Goal: Information Seeking & Learning: Learn about a topic

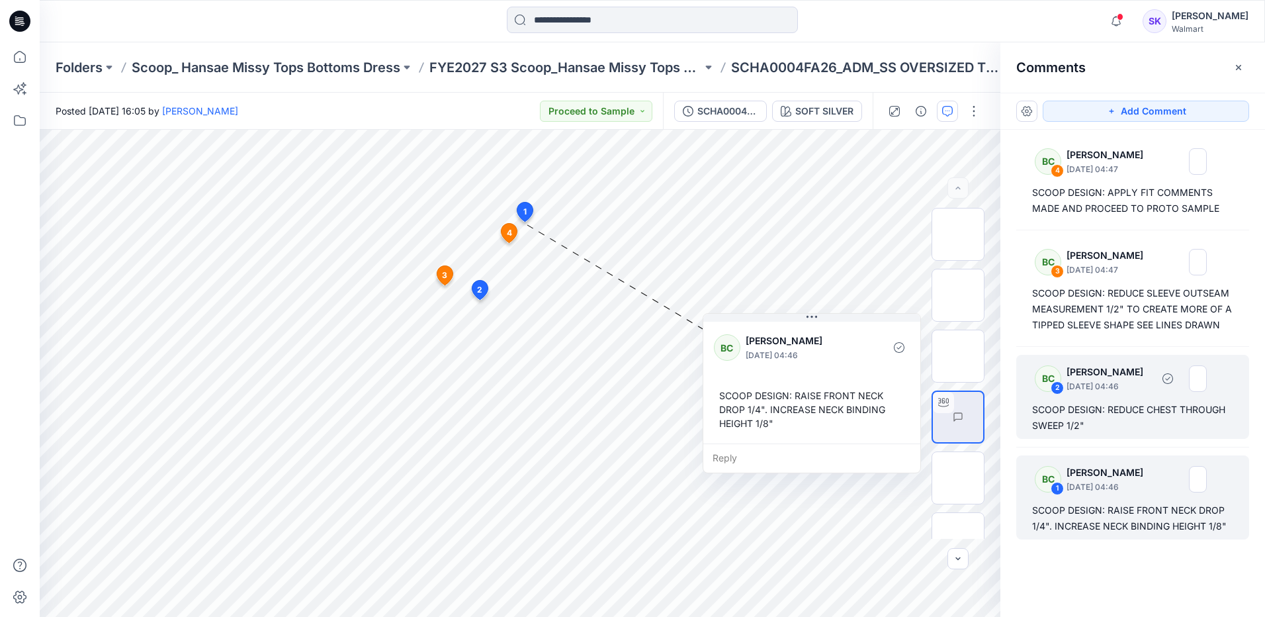
click at [1176, 425] on div "SCOOP DESIGN: REDUCE CHEST THROUGH SWEEP 1/2"" at bounding box center [1132, 418] width 201 height 32
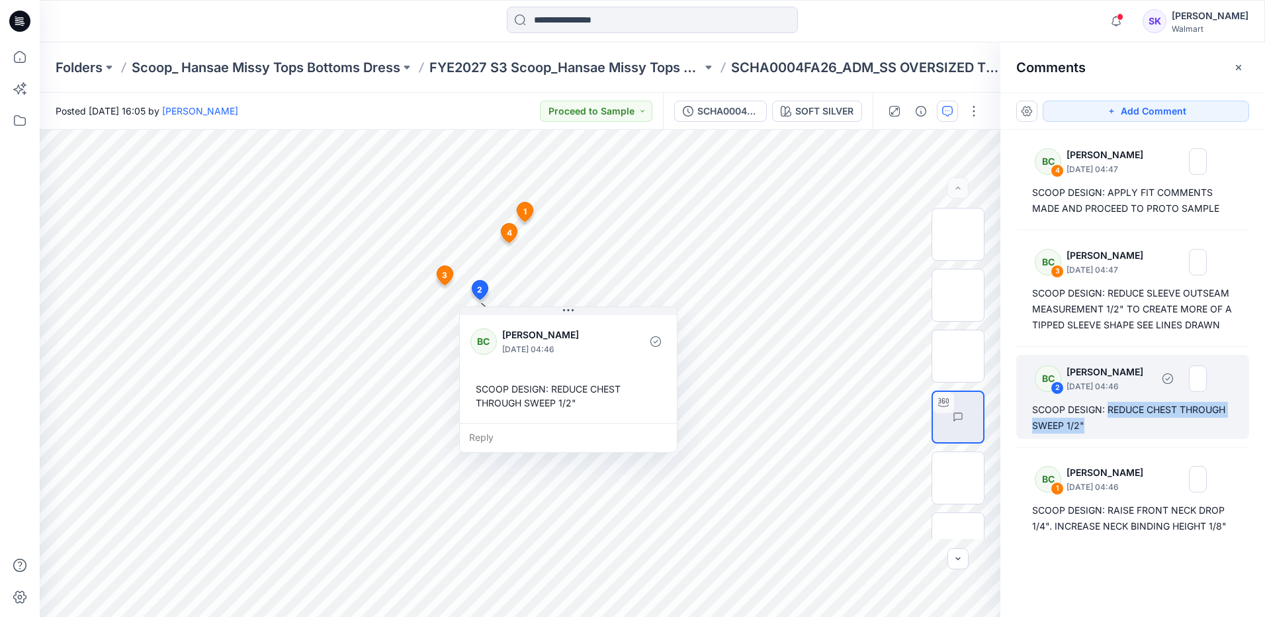
drag, startPoint x: 1122, startPoint y: 426, endPoint x: 1107, endPoint y: 411, distance: 21.5
click at [1107, 411] on div "SCOOP DESIGN: REDUCE CHEST THROUGH SWEEP 1/2"" at bounding box center [1132, 418] width 201 height 32
copy div "REDUCE CHEST THROUGH SWEEP 1/2""
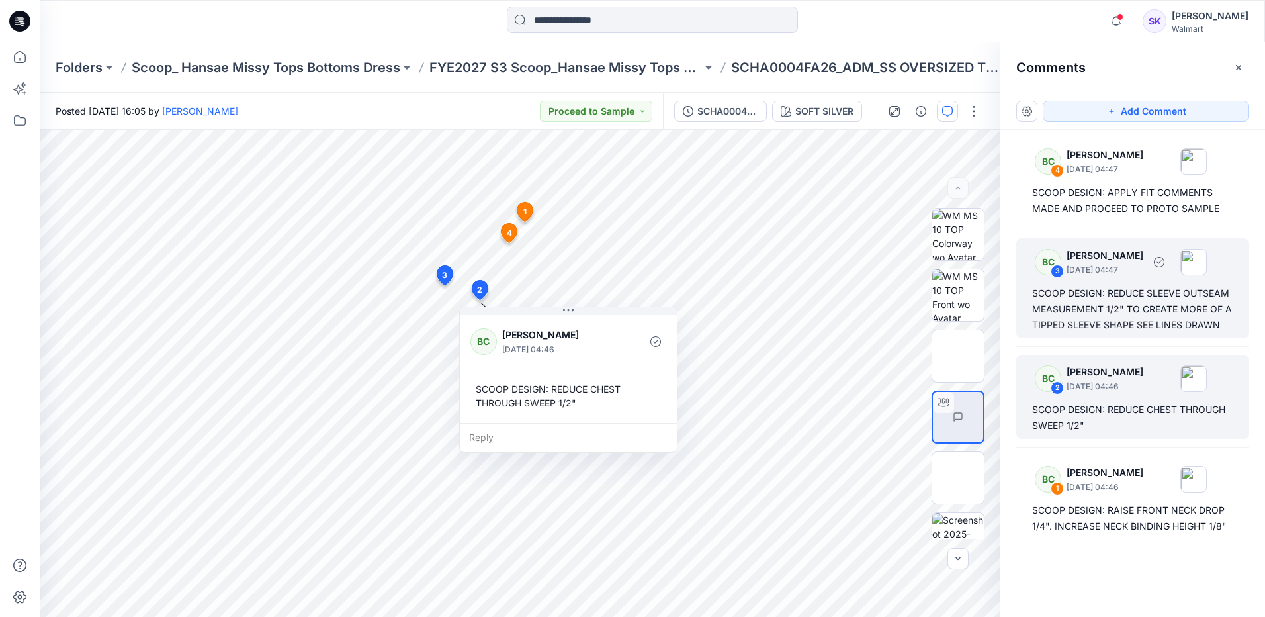
click at [1125, 324] on div "SCOOP DESIGN: REDUCE SLEEVE OUTSEAM MEASUREMENT 1/2" TO CREATE MORE OF A TIPPED…" at bounding box center [1132, 309] width 201 height 48
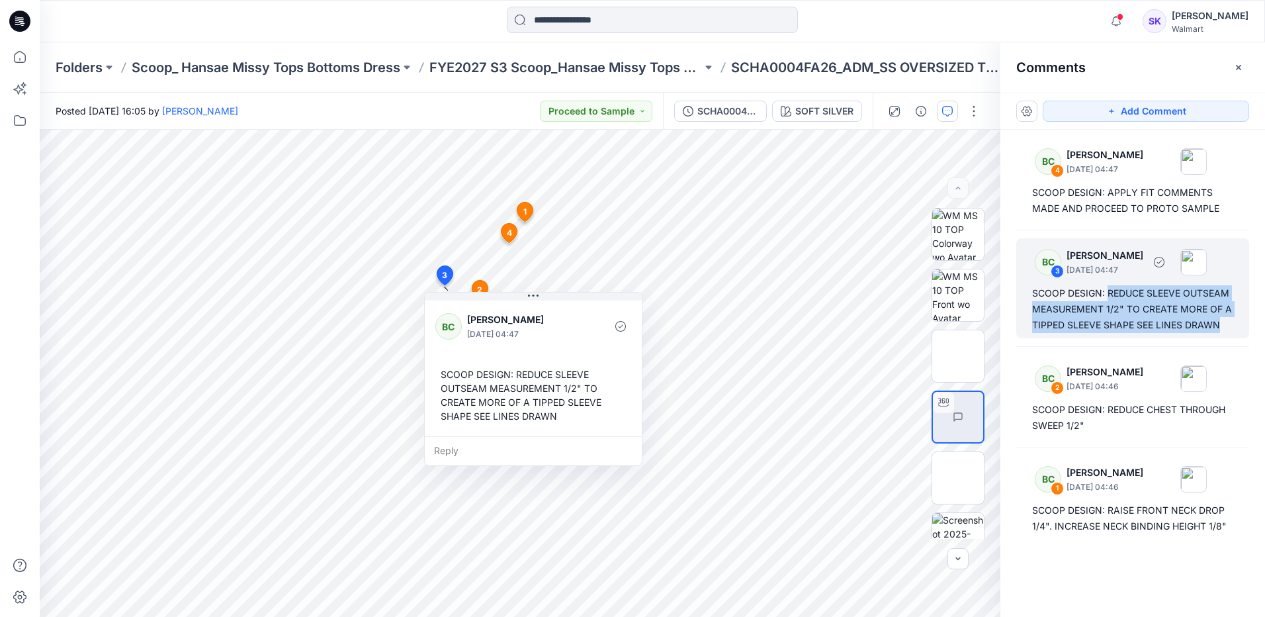
drag, startPoint x: 1231, startPoint y: 326, endPoint x: 1108, endPoint y: 291, distance: 127.3
click at [1108, 291] on div "SCOOP DESIGN: REDUCE SLEEVE OUTSEAM MEASUREMENT 1/2" TO CREATE MORE OF A TIPPED…" at bounding box center [1132, 309] width 201 height 48
copy div "REDUCE SLEEVE OUTSEAM MEASUREMENT 1/2" TO CREATE MORE OF A TIPPED SLEEVE SHAPE …"
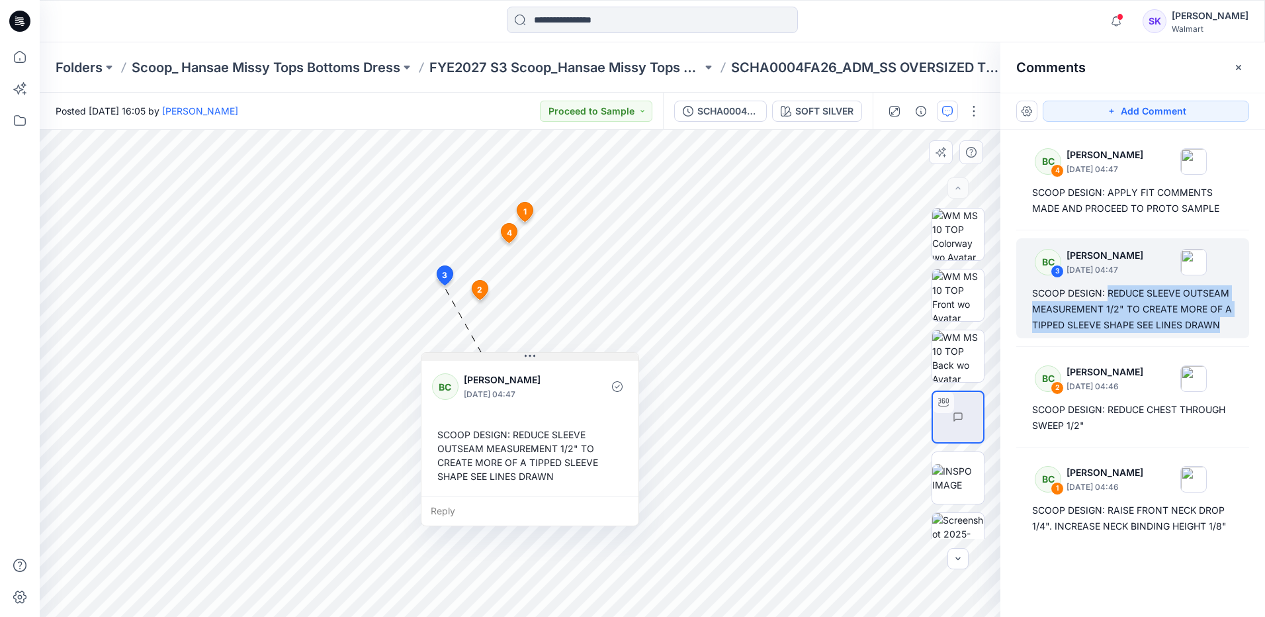
drag, startPoint x: 552, startPoint y: 296, endPoint x: 549, endPoint y: 357, distance: 60.3
click at [549, 357] on button at bounding box center [529, 357] width 217 height 8
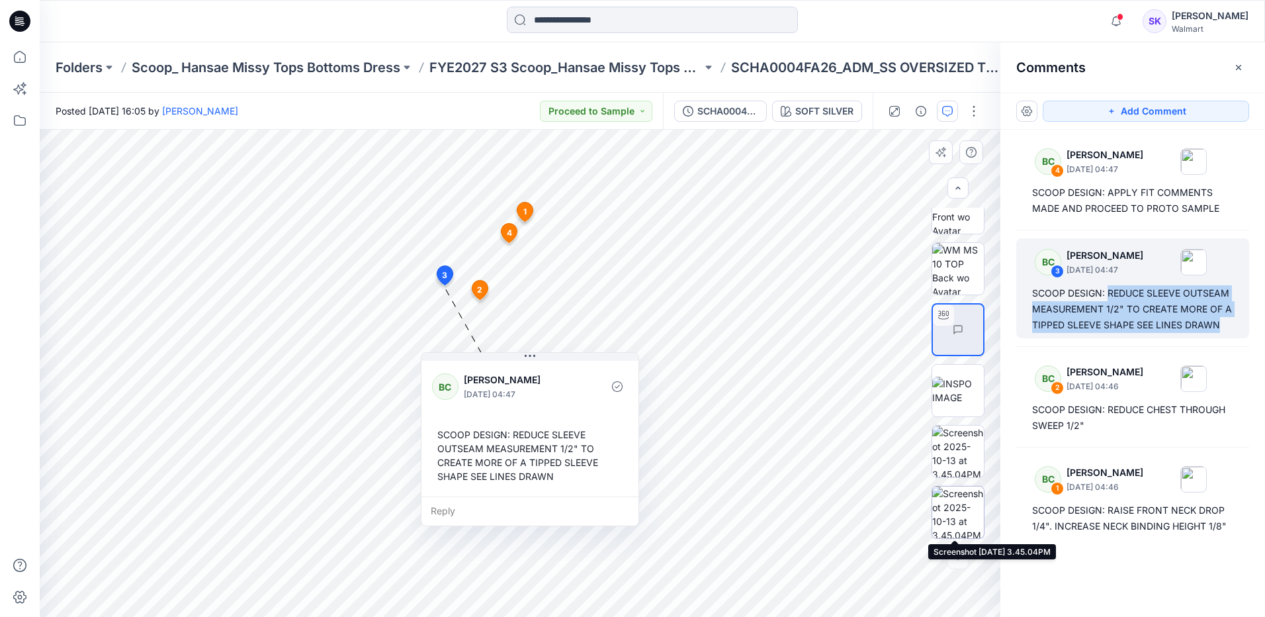
click at [955, 513] on img at bounding box center [958, 512] width 52 height 52
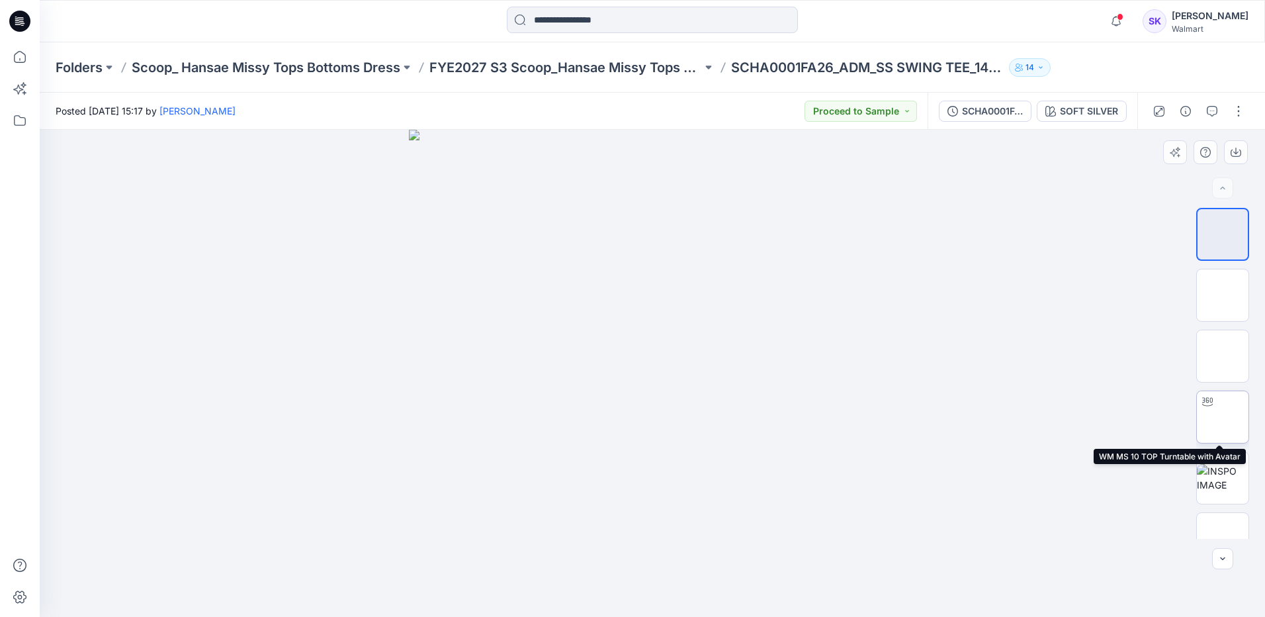
click at [1223, 417] on img at bounding box center [1223, 417] width 0 height 0
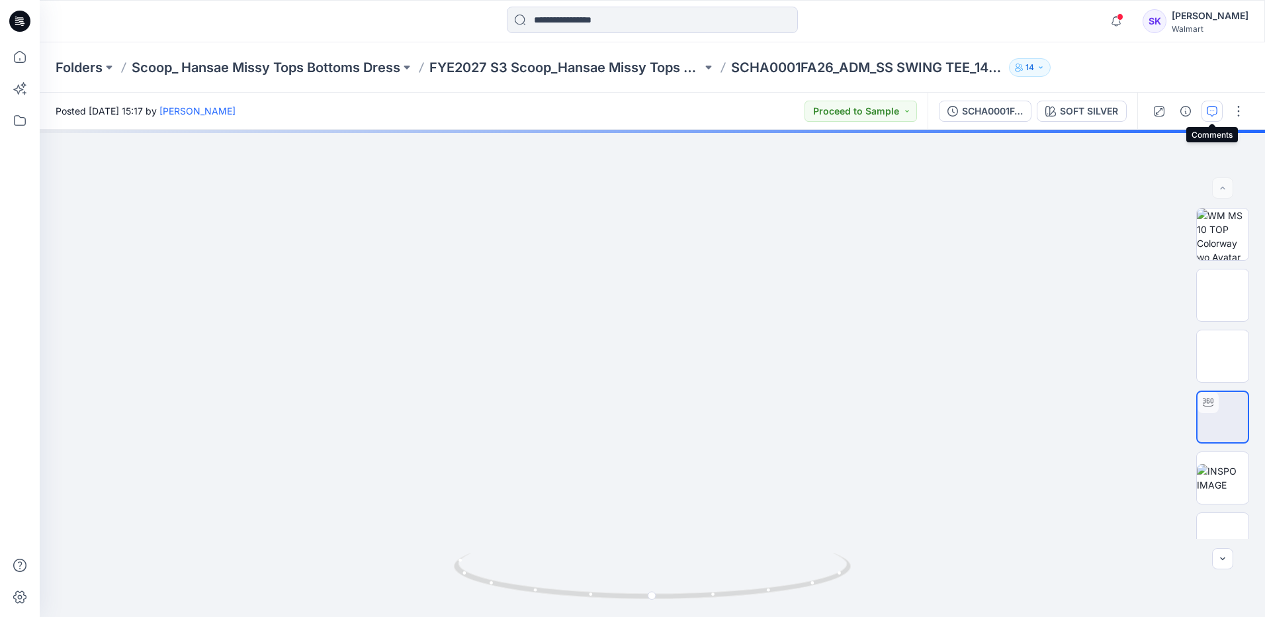
click at [1214, 118] on button "button" at bounding box center [1211, 111] width 21 height 21
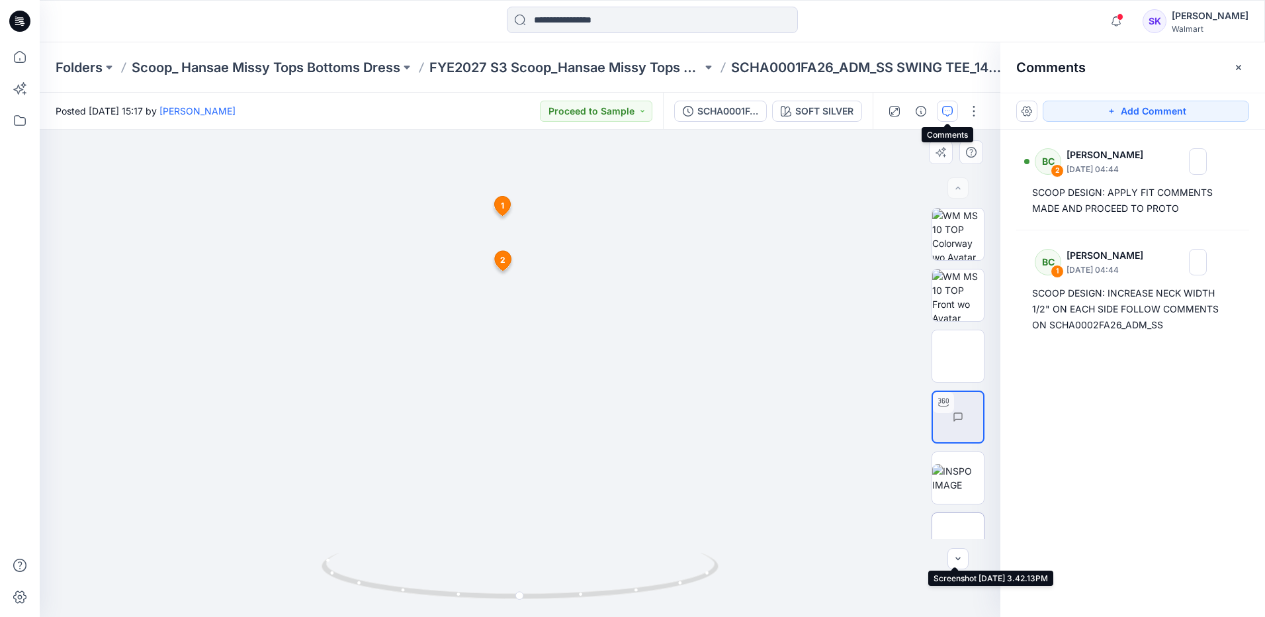
click at [958, 539] on img at bounding box center [958, 539] width 0 height 0
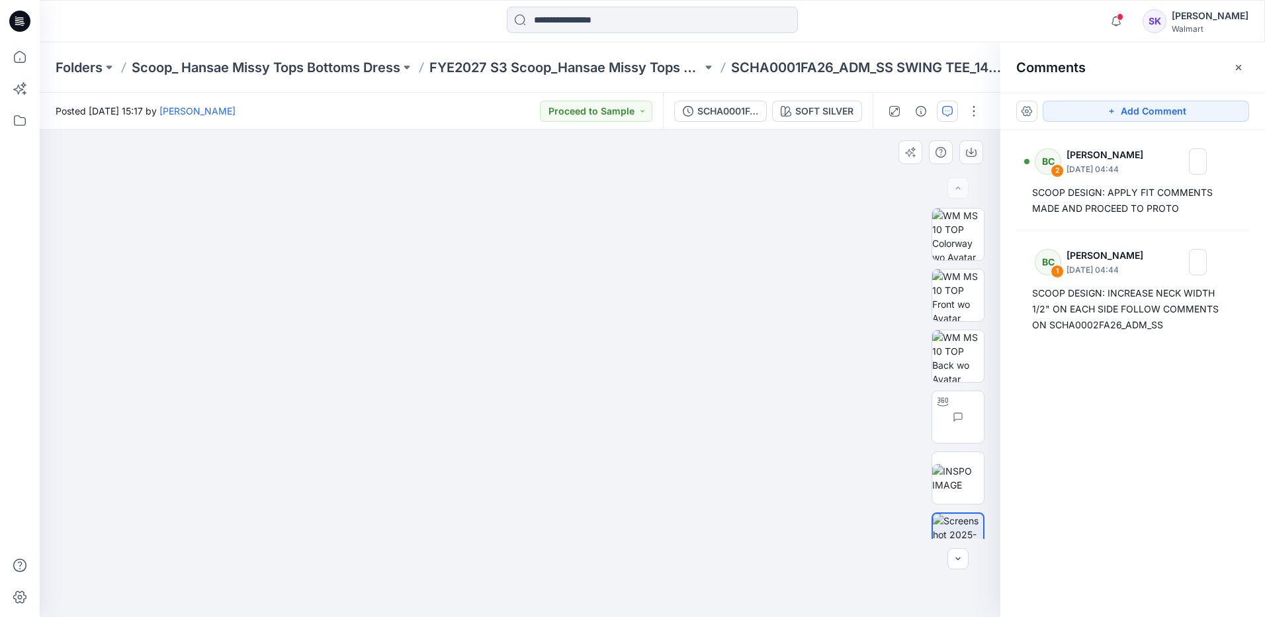
drag, startPoint x: 677, startPoint y: 294, endPoint x: 618, endPoint y: 448, distance: 165.3
click at [618, 109] on img at bounding box center [520, 109] width 790 height 0
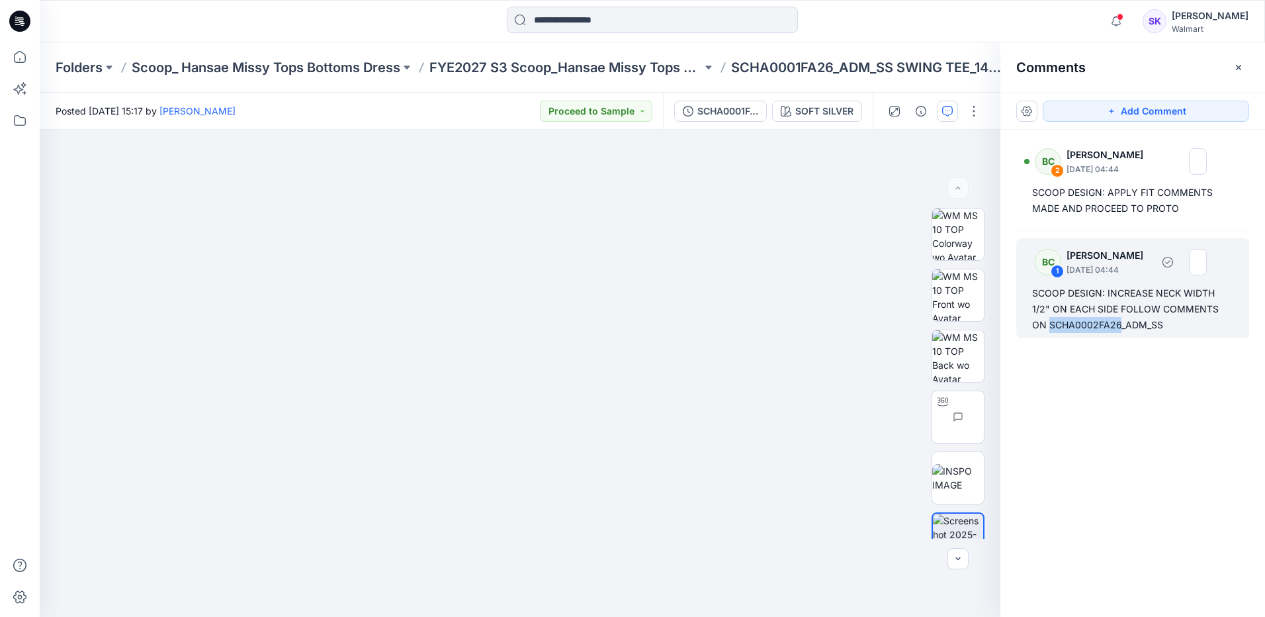
drag, startPoint x: 1031, startPoint y: 324, endPoint x: 1102, endPoint y: 327, distance: 70.8
click at [1102, 327] on div "BC 1 Bonny Cai October 14, 2025 04:44 SCOOP DESIGN: INCREASE NECK WIDTH 1/2" ON…" at bounding box center [1132, 288] width 233 height 100
copy div "SCHA0002FA26"
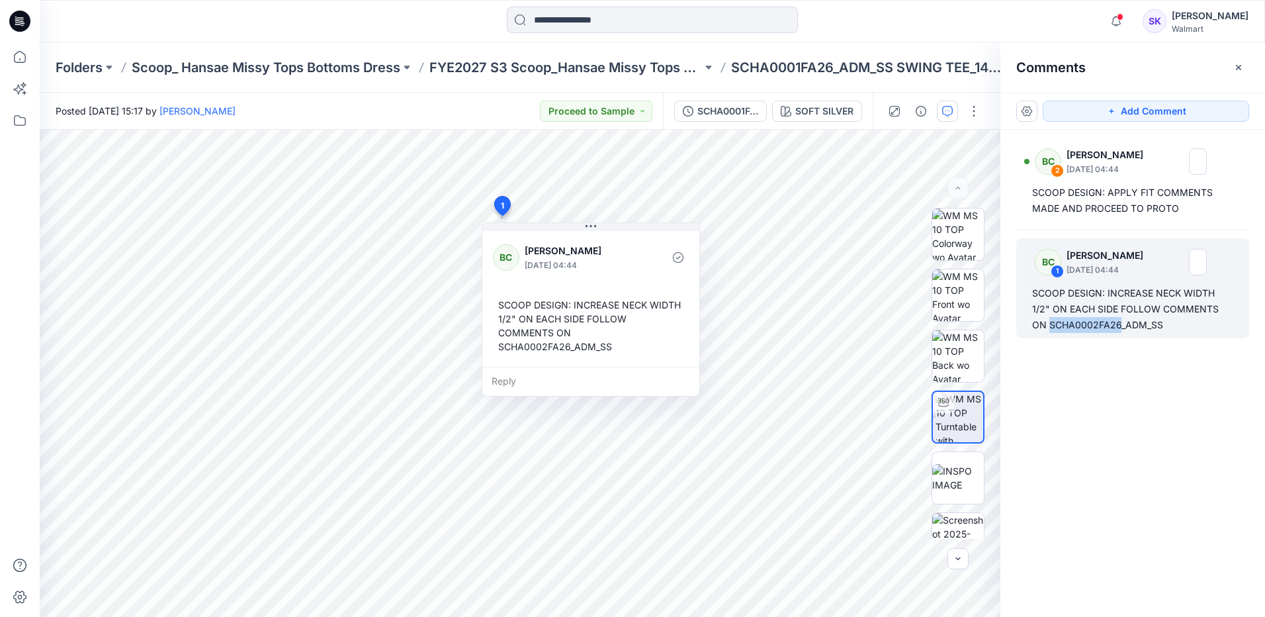
click at [1074, 367] on div "BC 2 Bonny Cai October 14, 2025 04:44 SCOOP DESIGN: APPLY FIT COMMENTS MADE AND…" at bounding box center [1132, 349] width 265 height 438
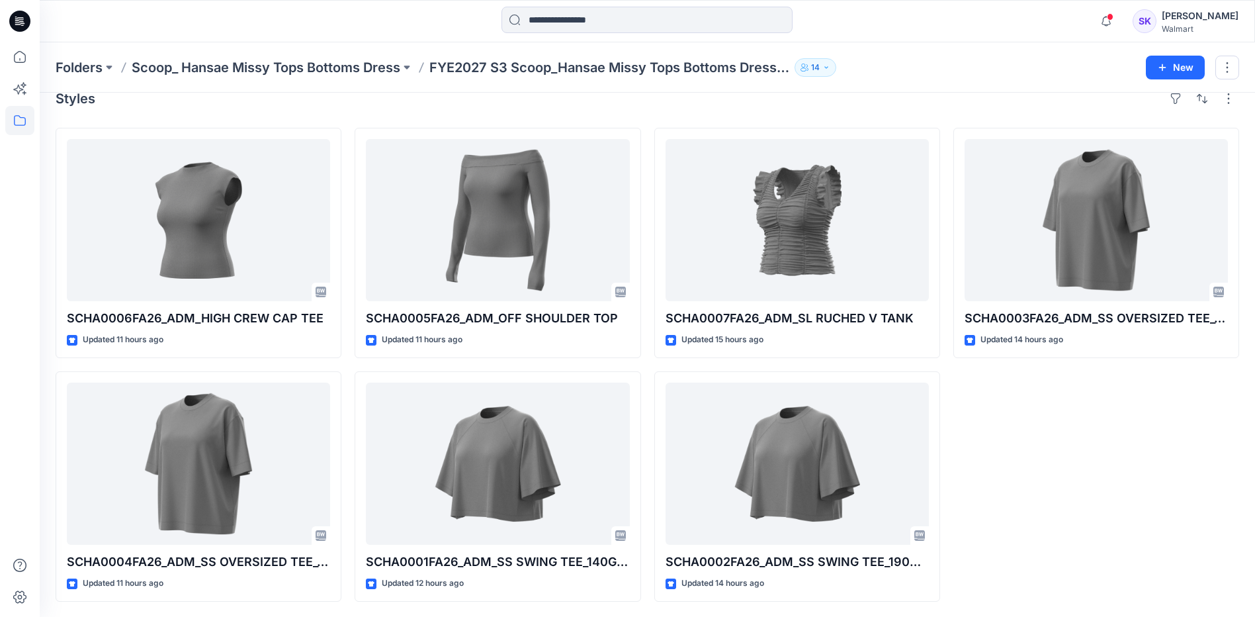
scroll to position [21, 0]
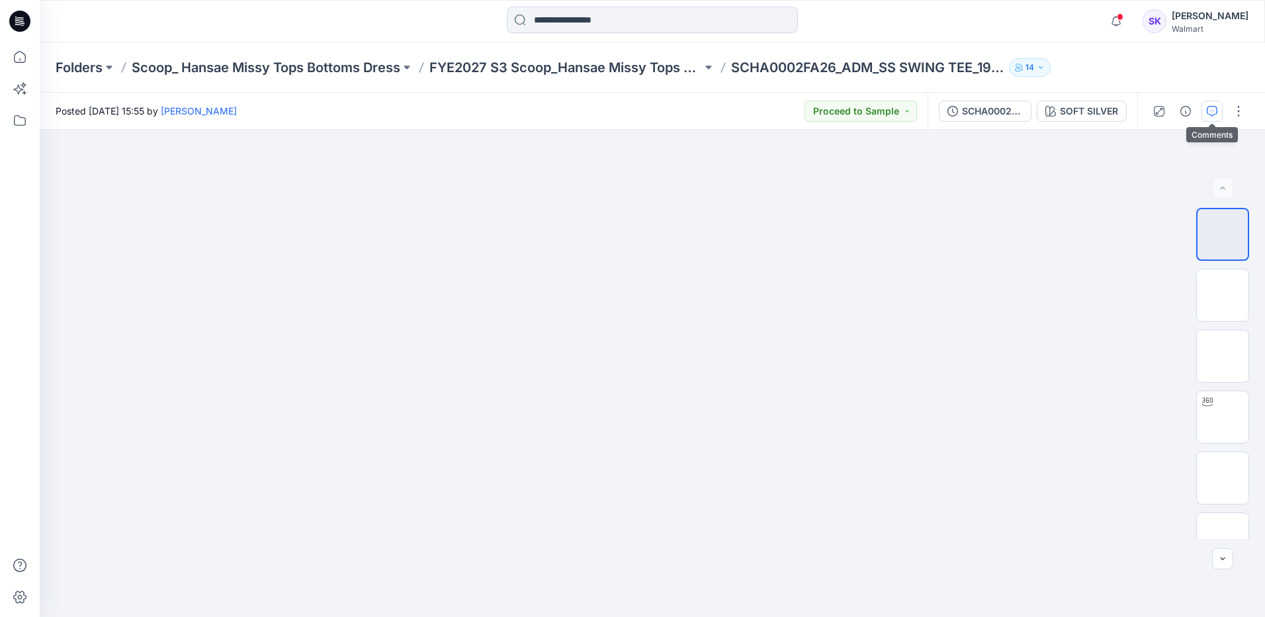
click at [1212, 119] on button "button" at bounding box center [1211, 111] width 21 height 21
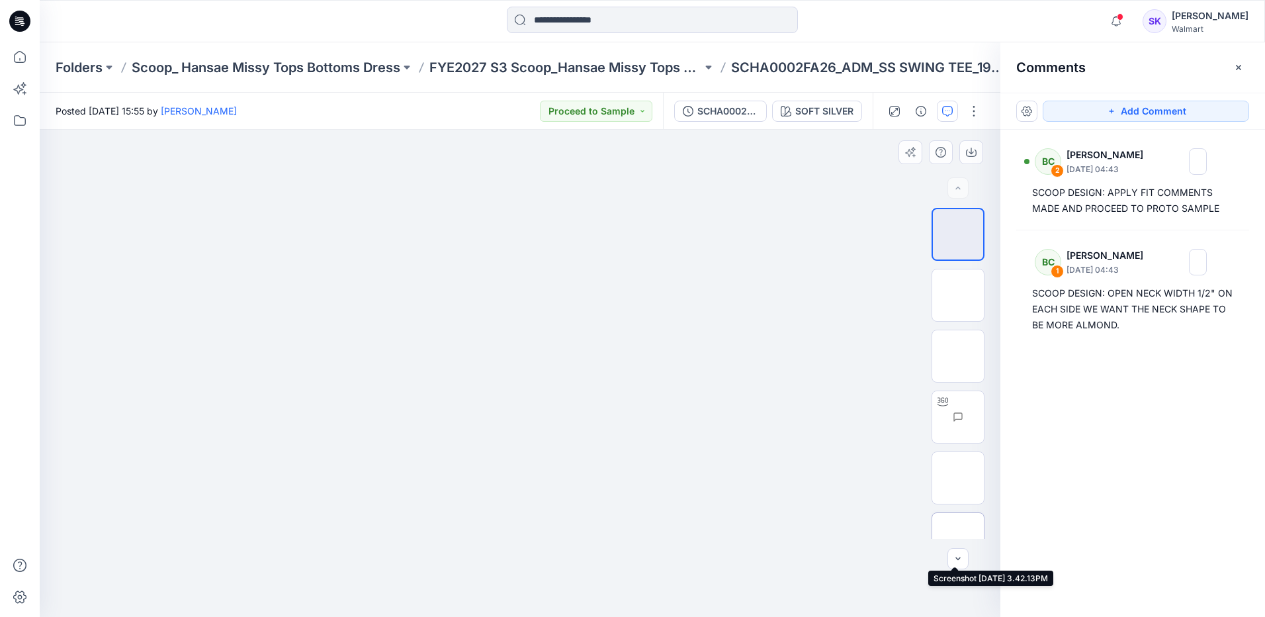
click at [958, 539] on img at bounding box center [958, 539] width 0 height 0
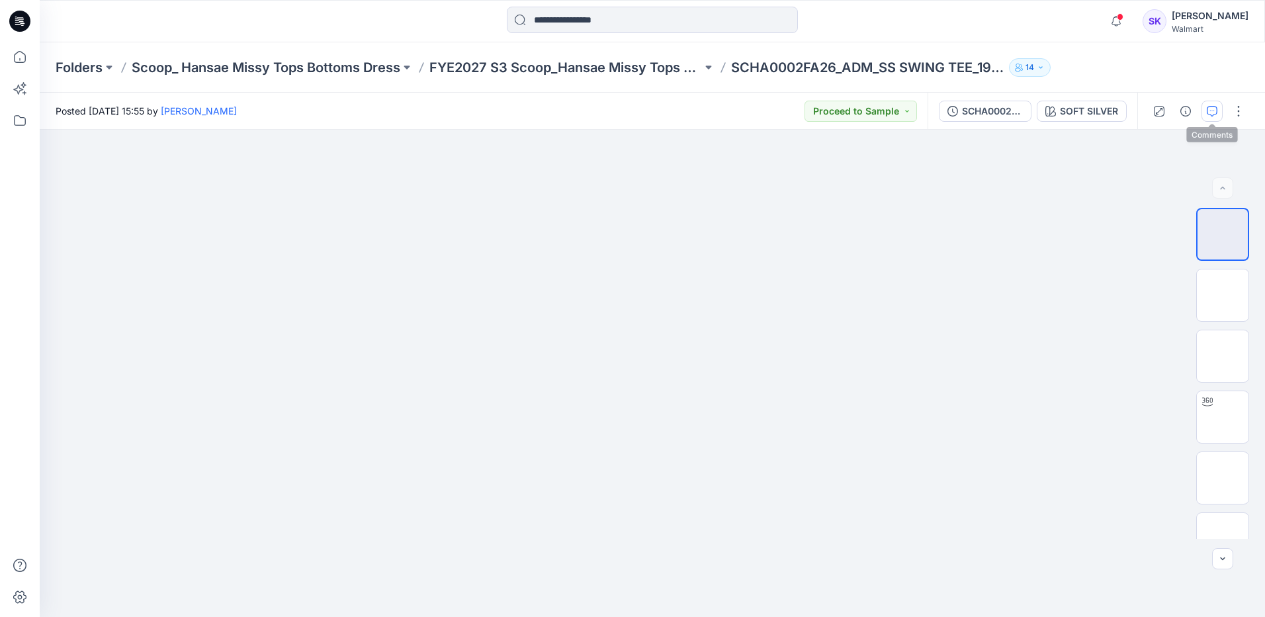
click at [1205, 109] on button "button" at bounding box center [1211, 111] width 21 height 21
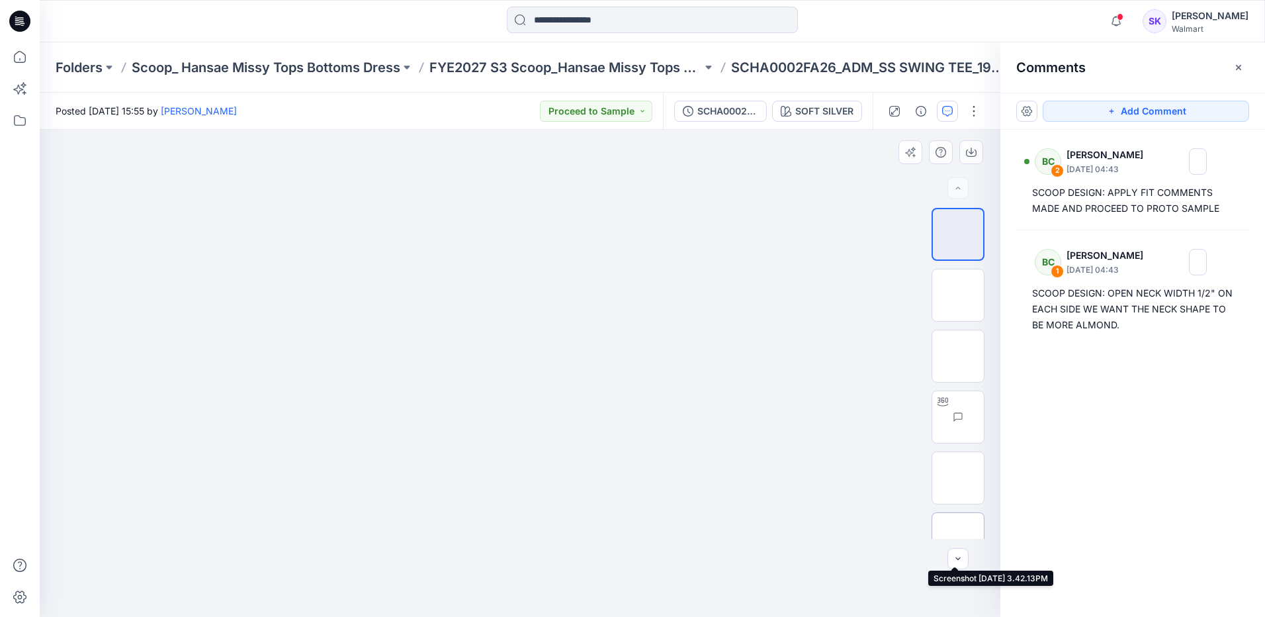
click at [958, 539] on img at bounding box center [958, 539] width 0 height 0
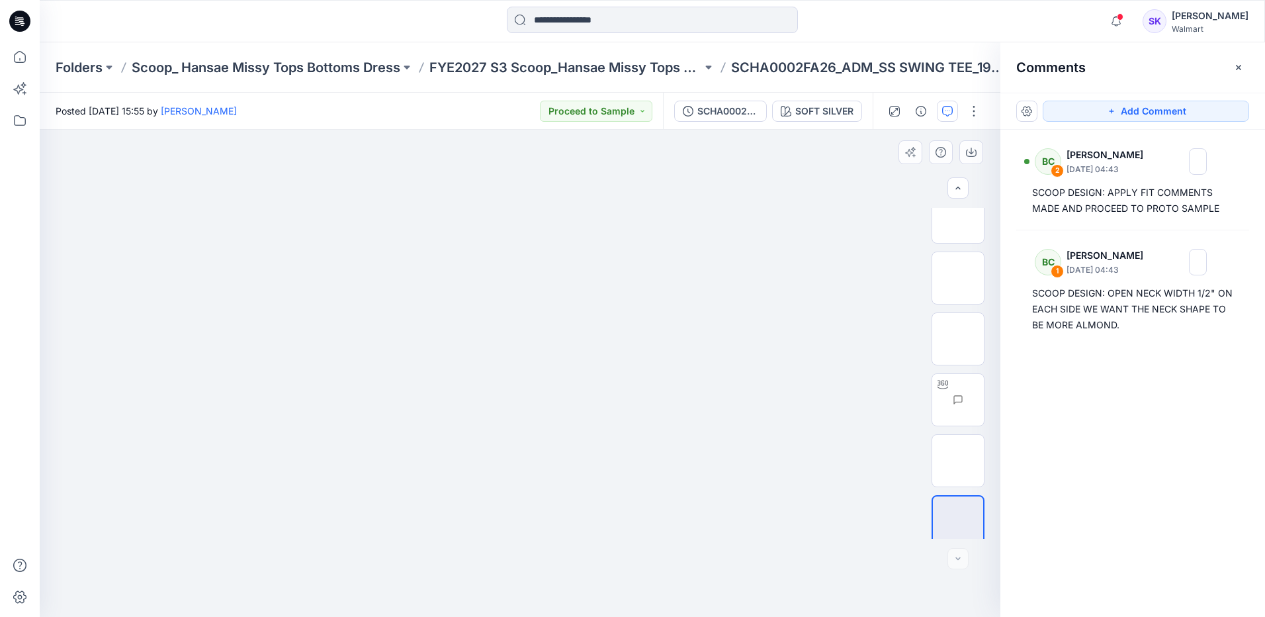
scroll to position [26, 0]
drag, startPoint x: 654, startPoint y: 287, endPoint x: 632, endPoint y: 380, distance: 95.2
click at [632, 130] on img at bounding box center [520, 130] width 600 height 0
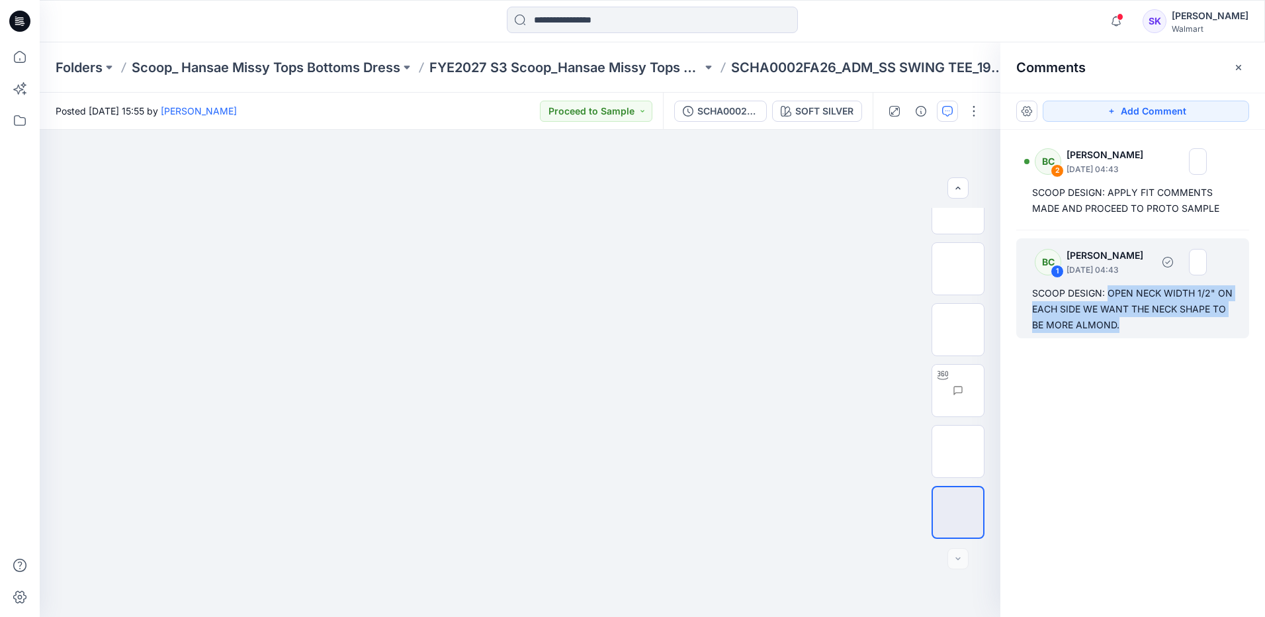
drag, startPoint x: 1110, startPoint y: 292, endPoint x: 1136, endPoint y: 331, distance: 47.3
click at [1136, 331] on div "SCOOP DESIGN: OPEN NECK WIDTH 1/2" ON EACH SIDE WE WANT THE NECK SHAPE TO BE MO…" at bounding box center [1132, 309] width 201 height 48
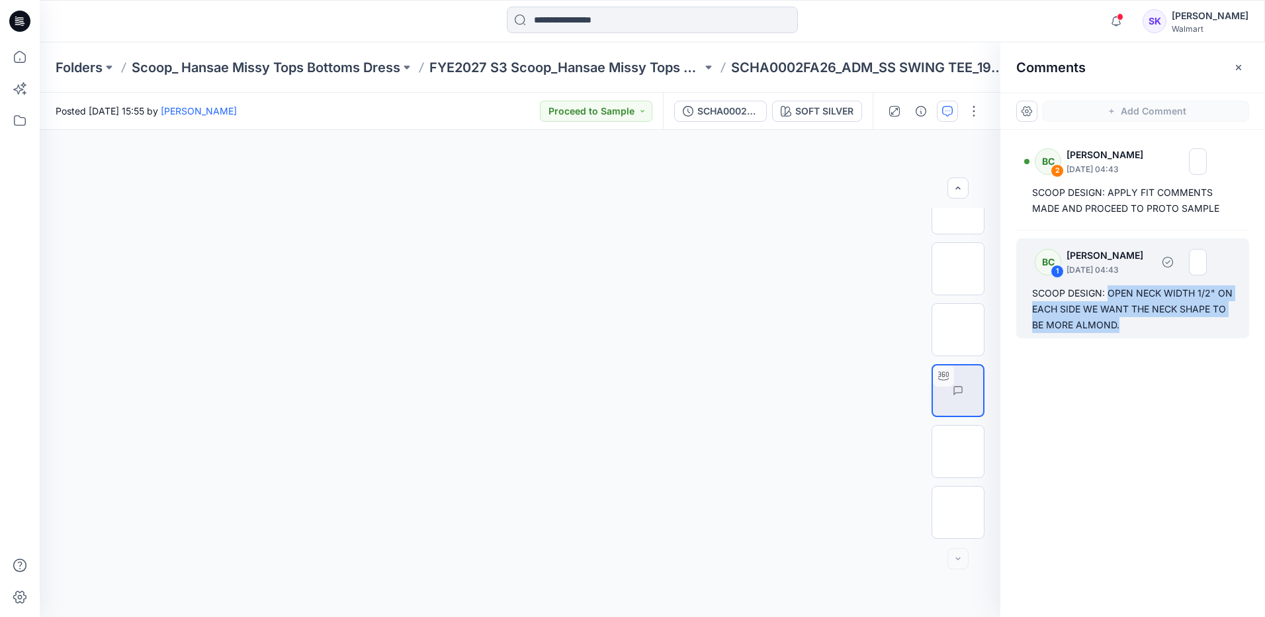
copy div "OPEN NECK WIDTH 1/2" ON EACH SIDE WE WANT THE NECK SHAPE TO BE MORE ALMOND."
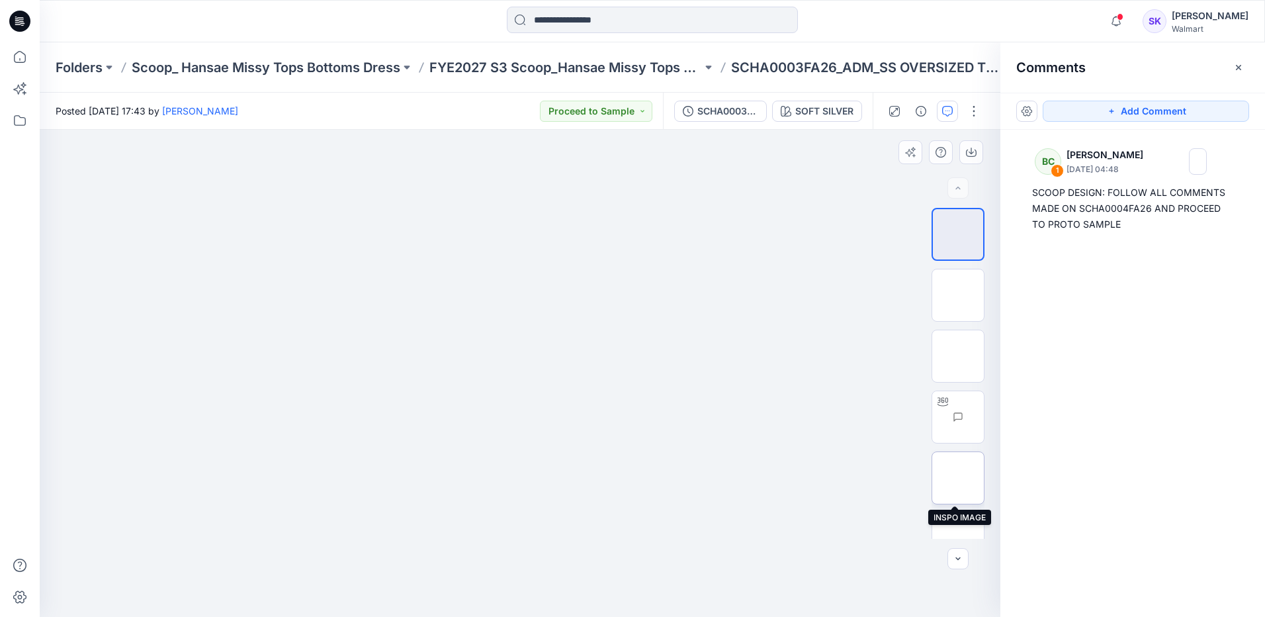
click at [958, 478] on img at bounding box center [958, 478] width 0 height 0
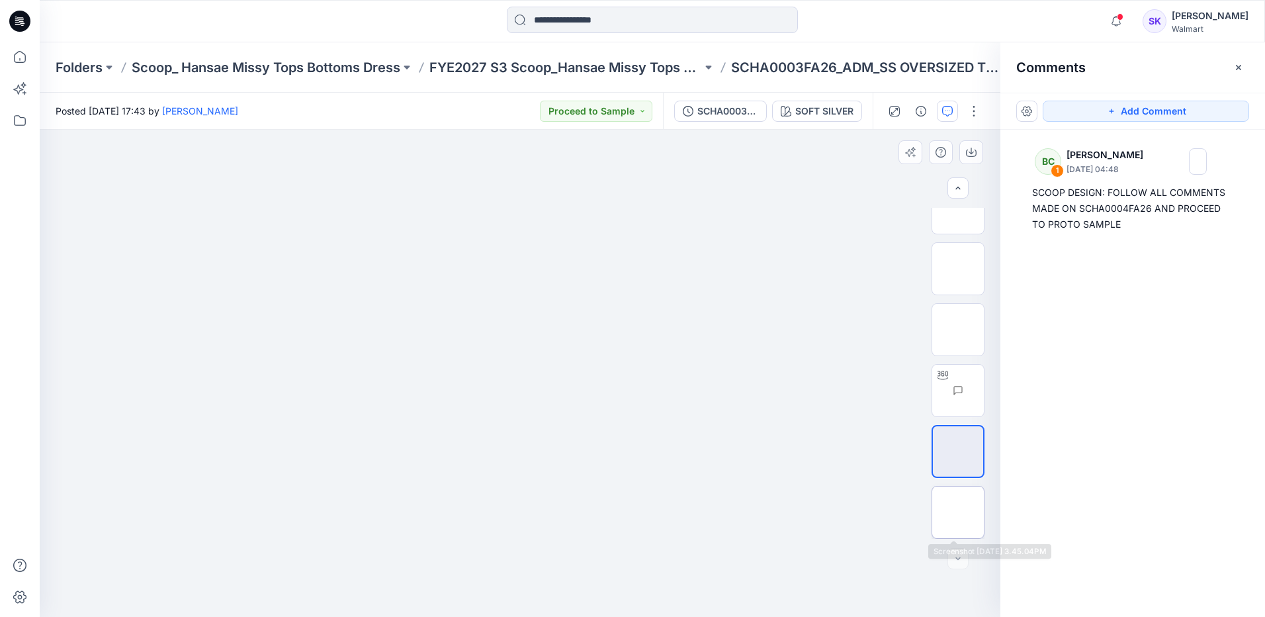
click at [958, 512] on img at bounding box center [958, 512] width 0 height 0
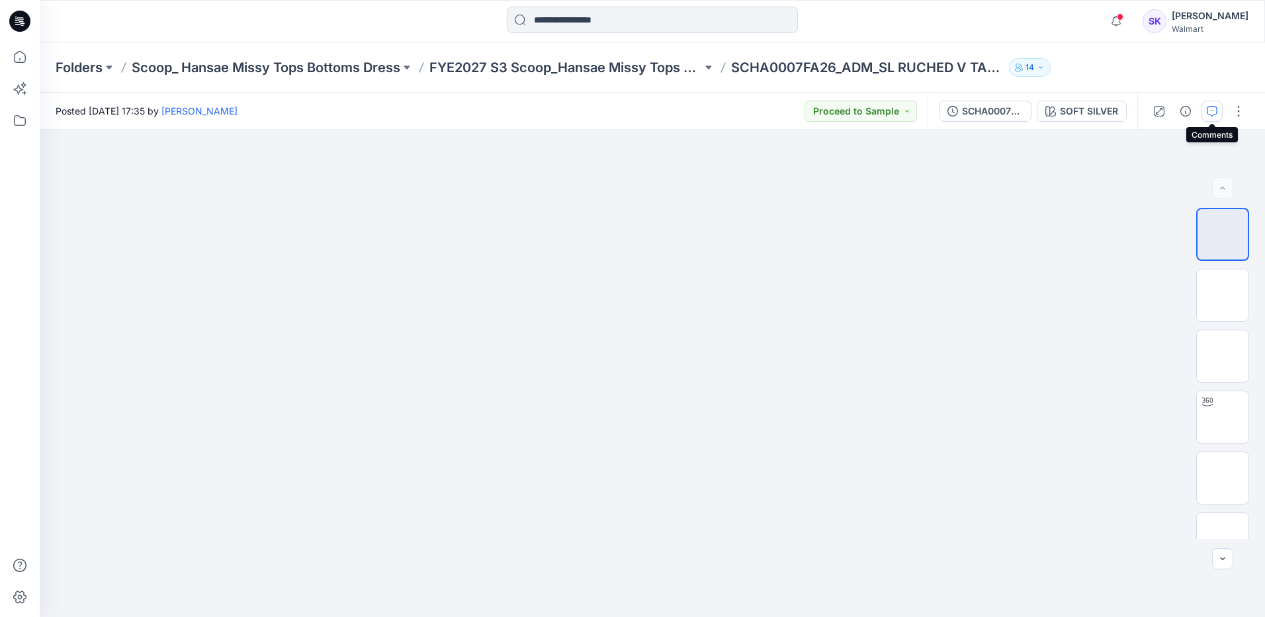
click at [1210, 107] on icon "button" at bounding box center [1212, 111] width 11 height 11
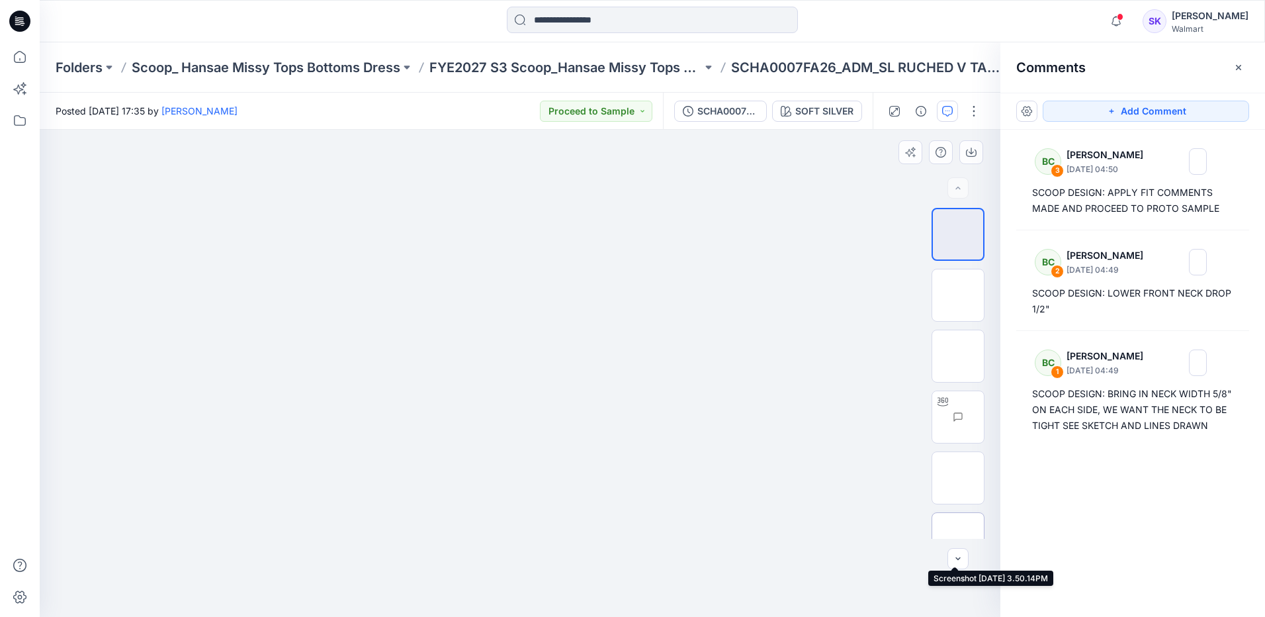
click at [958, 539] on img at bounding box center [958, 539] width 0 height 0
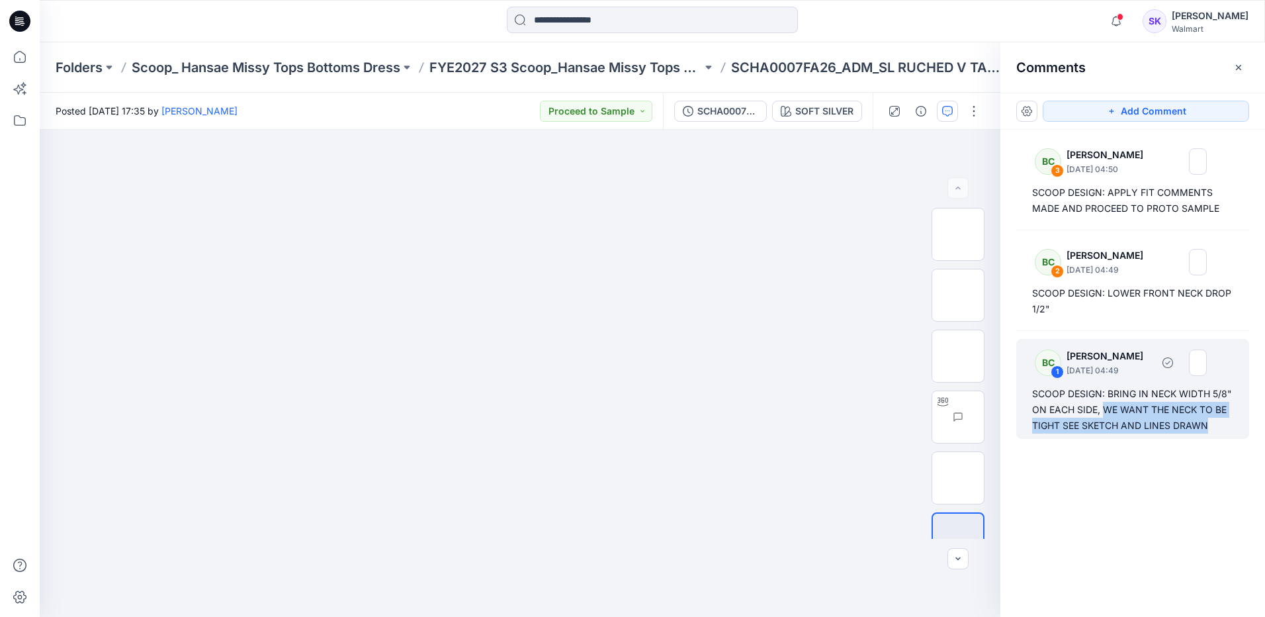
drag, startPoint x: 1219, startPoint y: 428, endPoint x: 1104, endPoint y: 413, distance: 115.5
click at [1104, 413] on div "SCOOP DESIGN: BRING IN NECK WIDTH 5/8" ON EACH SIDE, WE WANT THE NECK TO BE TIG…" at bounding box center [1132, 410] width 201 height 48
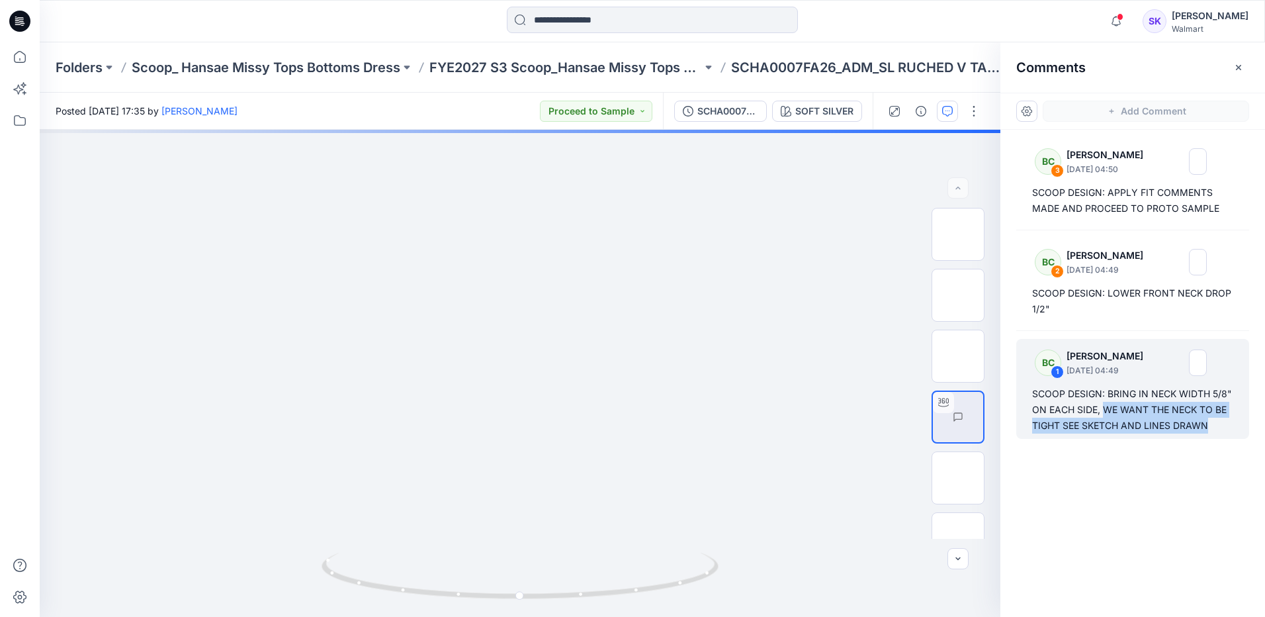
copy div "WE WANT THE NECK TO BE TIGHT SEE SKETCH AND LINES DRAWN"
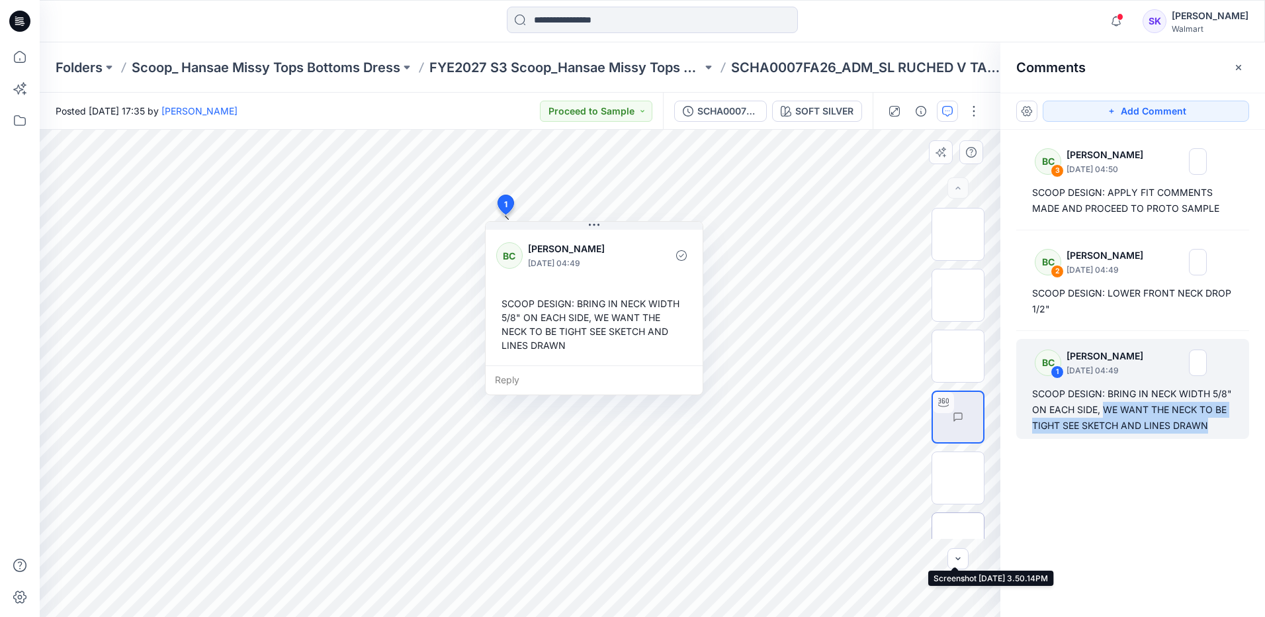
click at [958, 539] on img at bounding box center [958, 539] width 0 height 0
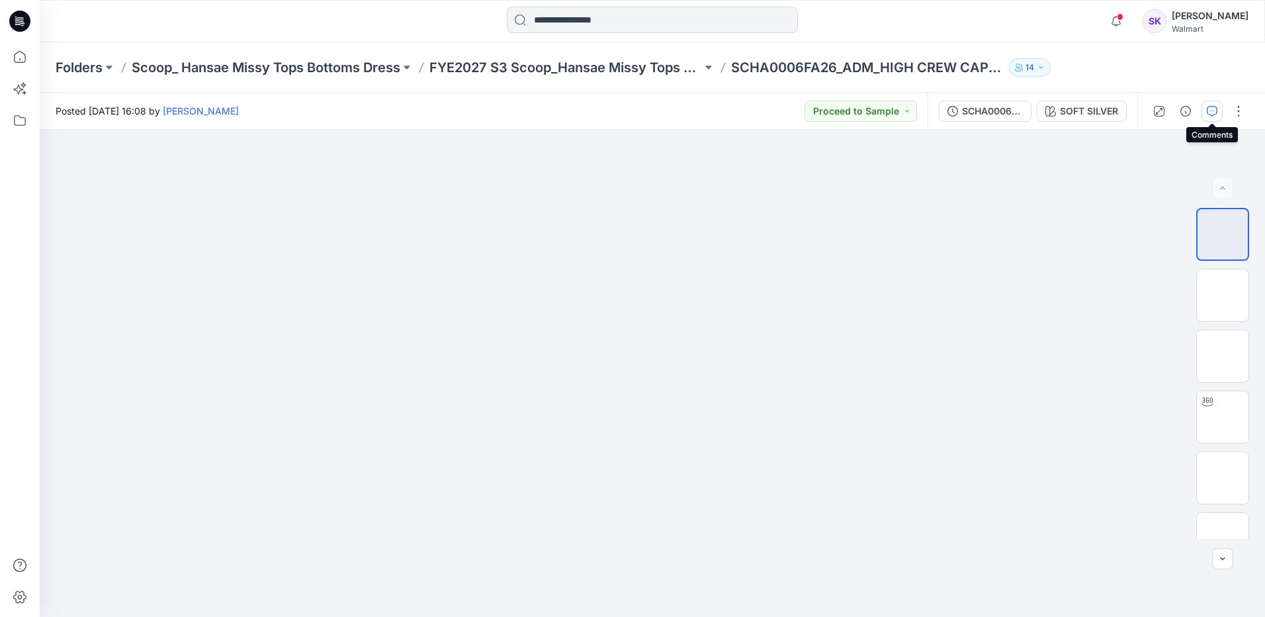
click at [1221, 110] on button "button" at bounding box center [1211, 111] width 21 height 21
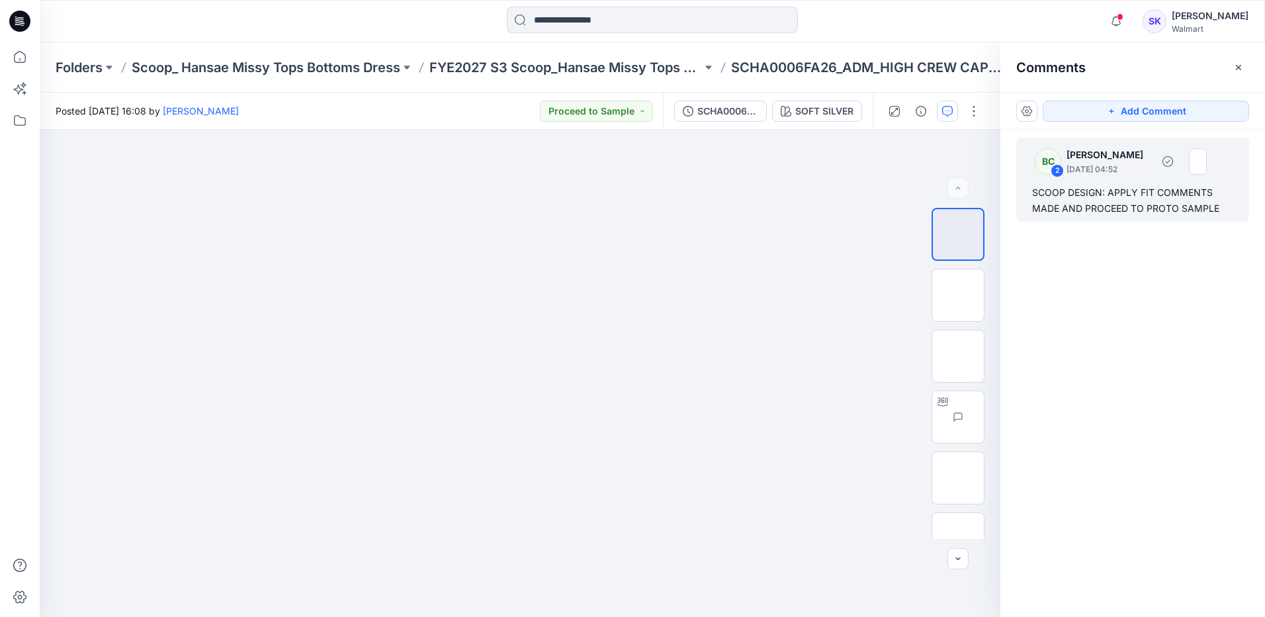
click at [1058, 173] on div "2" at bounding box center [1057, 170] width 13 height 13
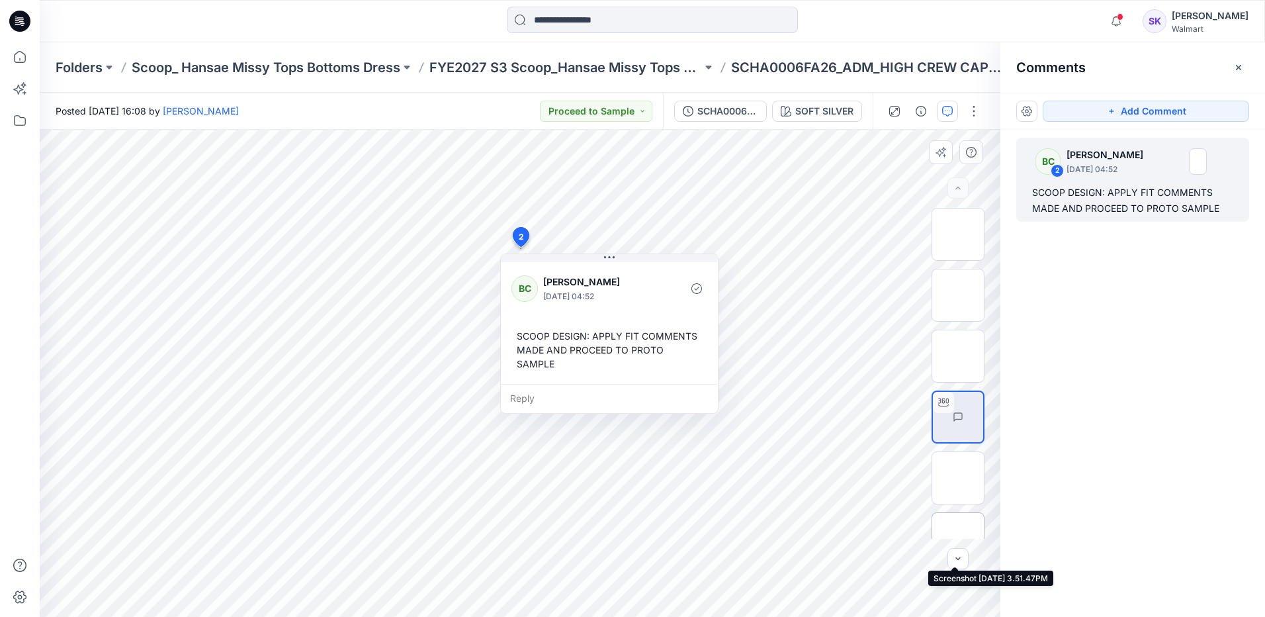
click at [958, 539] on img at bounding box center [958, 539] width 0 height 0
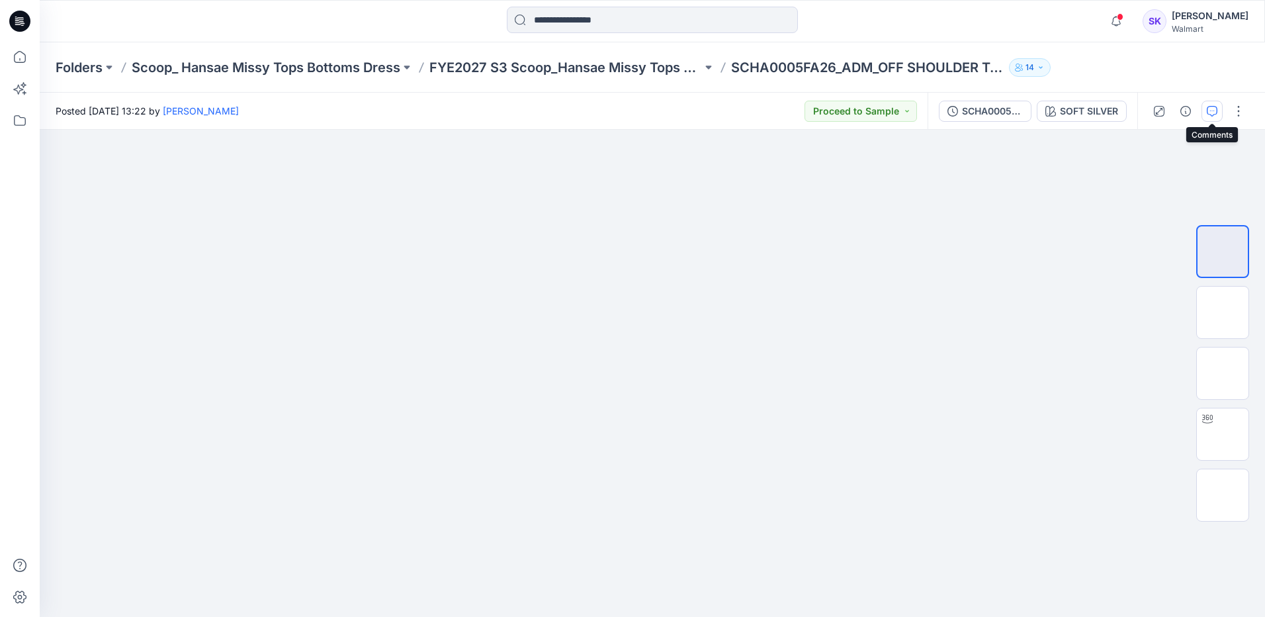
click at [1208, 110] on icon "button" at bounding box center [1212, 111] width 11 height 11
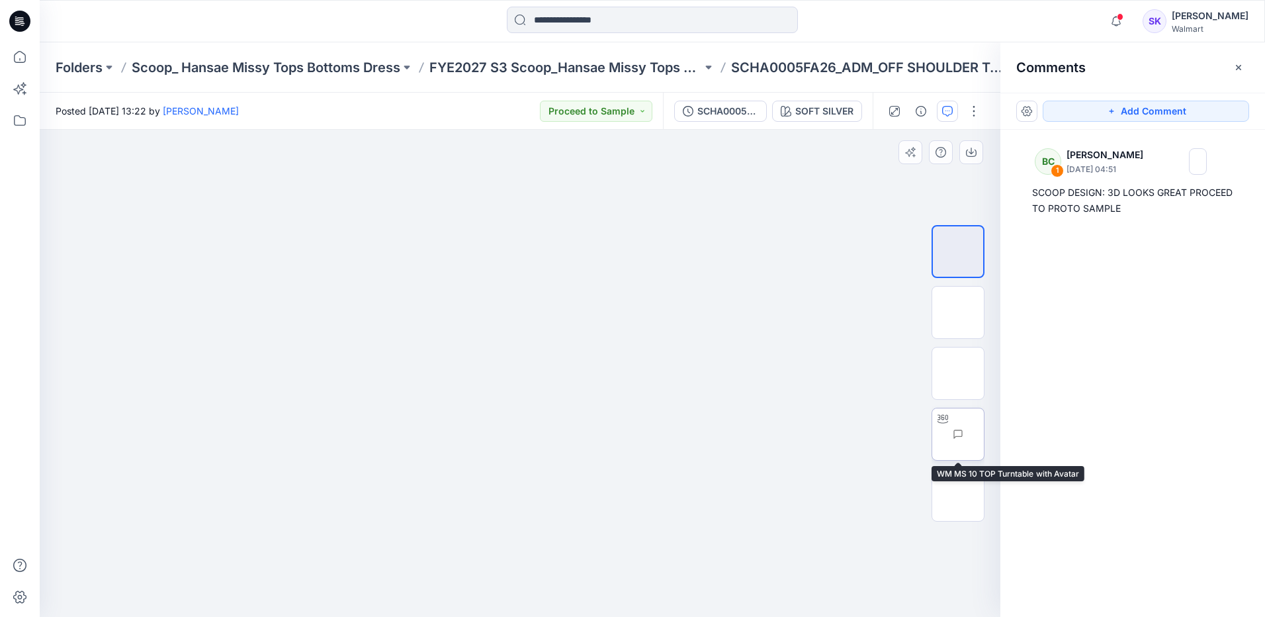
click at [984, 434] on img at bounding box center [984, 434] width 0 height 0
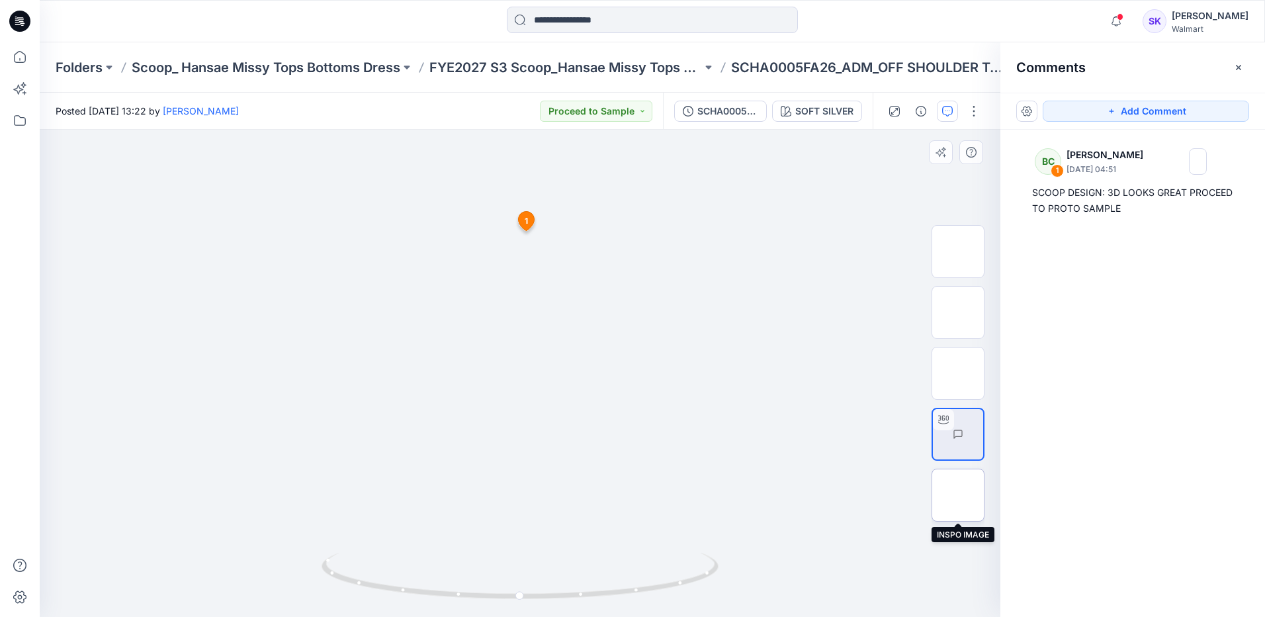
click at [958, 495] on img at bounding box center [958, 495] width 0 height 0
